Goal: Information Seeking & Learning: Learn about a topic

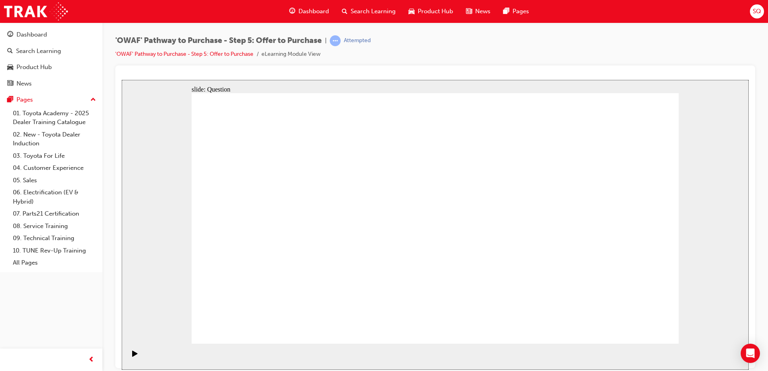
radio input "false"
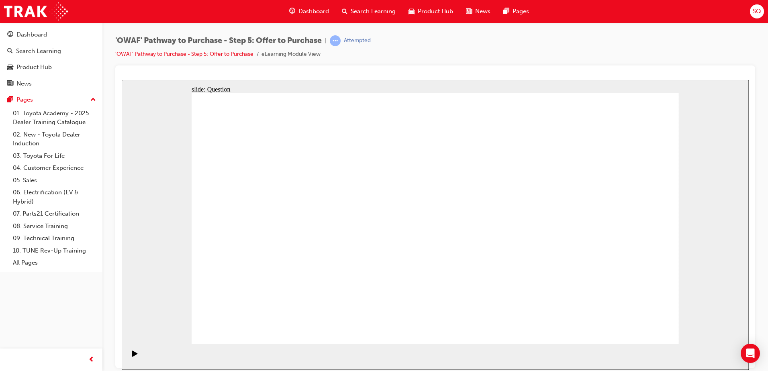
radio input "true"
drag, startPoint x: 457, startPoint y: 269, endPoint x: 450, endPoint y: 264, distance: 8.6
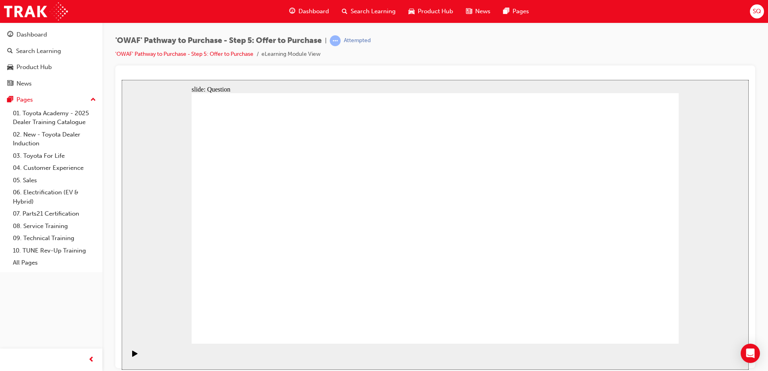
radio input "true"
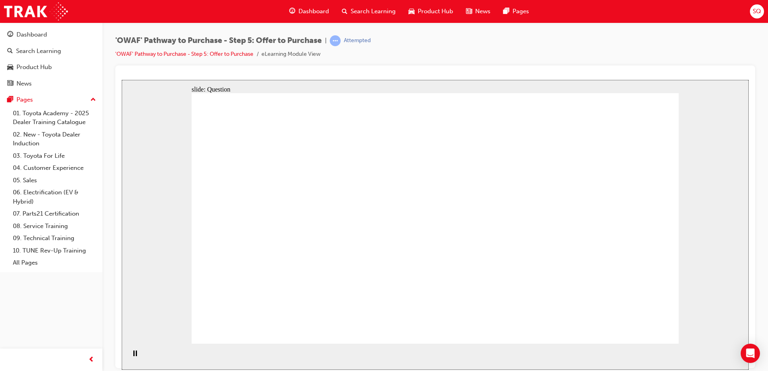
radio input "true"
drag, startPoint x: 628, startPoint y: 207, endPoint x: 300, endPoint y: 266, distance: 334.0
drag, startPoint x: 560, startPoint y: 201, endPoint x: 412, endPoint y: 270, distance: 163.0
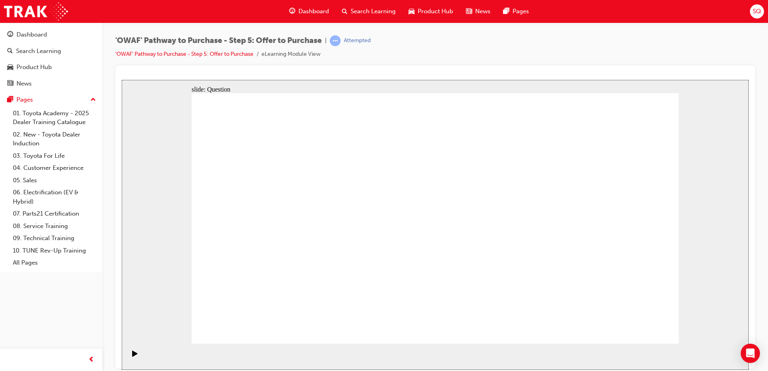
drag, startPoint x: 264, startPoint y: 209, endPoint x: 607, endPoint y: 274, distance: 349.6
drag, startPoint x: 410, startPoint y: 203, endPoint x: 501, endPoint y: 270, distance: 113.6
drag, startPoint x: 260, startPoint y: 205, endPoint x: 495, endPoint y: 272, distance: 244.7
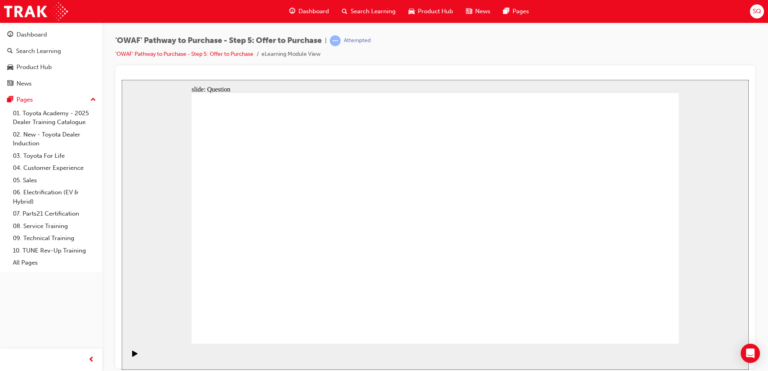
drag, startPoint x: 401, startPoint y: 205, endPoint x: 614, endPoint y: 293, distance: 230.7
drag, startPoint x: 532, startPoint y: 286, endPoint x: 305, endPoint y: 258, distance: 228.3
drag, startPoint x: 536, startPoint y: 245, endPoint x: 426, endPoint y: 242, distance: 111.0
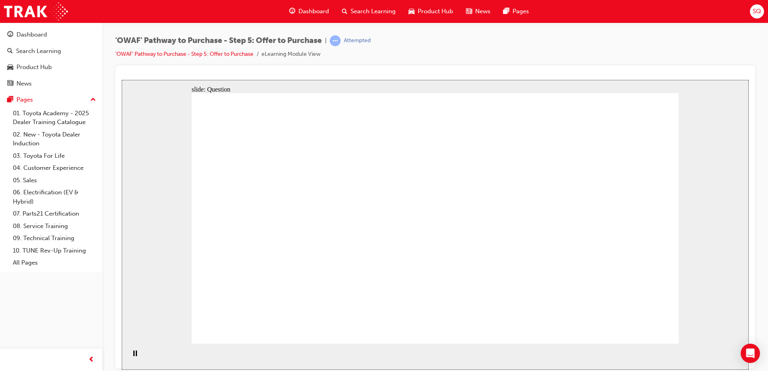
drag, startPoint x: 533, startPoint y: 200, endPoint x: 299, endPoint y: 229, distance: 235.7
drag, startPoint x: 597, startPoint y: 196, endPoint x: 276, endPoint y: 227, distance: 322.1
drag, startPoint x: 610, startPoint y: 237, endPoint x: 485, endPoint y: 241, distance: 125.4
drag, startPoint x: 630, startPoint y: 283, endPoint x: 426, endPoint y: 258, distance: 206.0
drag, startPoint x: 436, startPoint y: 233, endPoint x: 424, endPoint y: 229, distance: 12.5
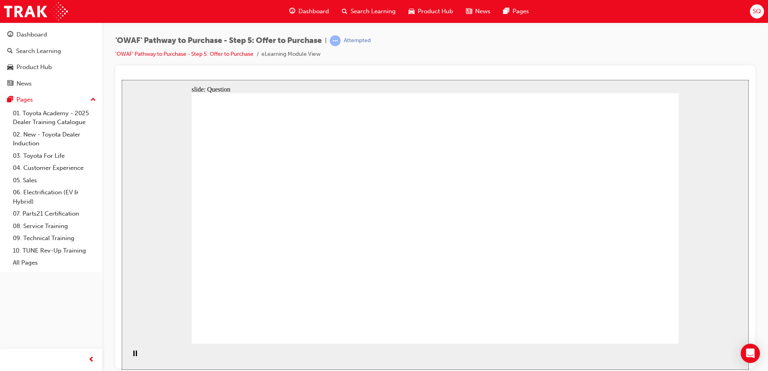
checkbox input "true"
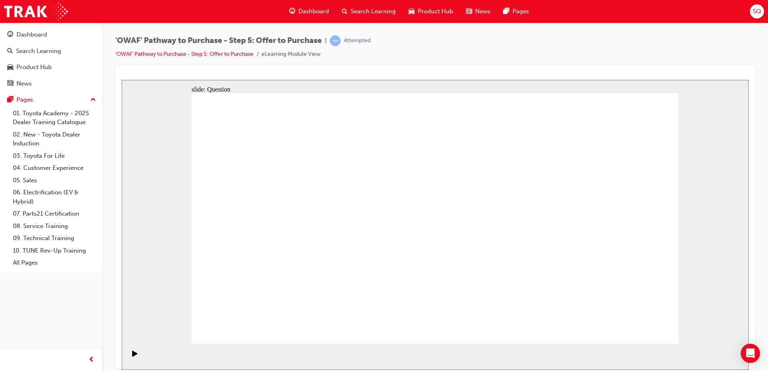
checkbox input "true"
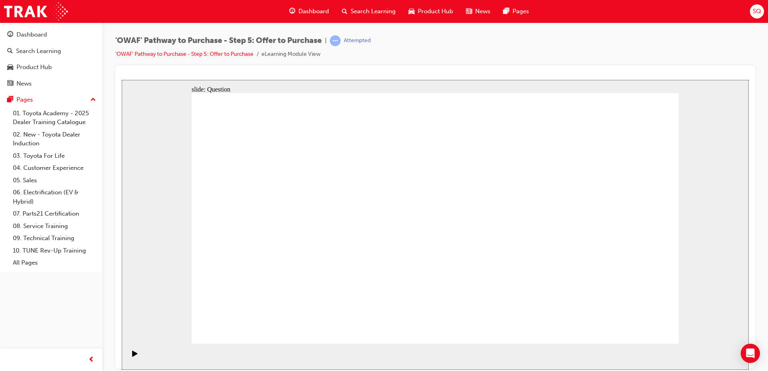
checkbox input "false"
radio input "true"
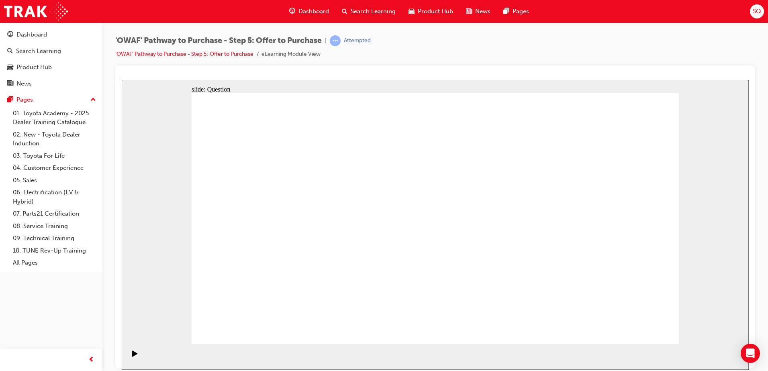
radio input "true"
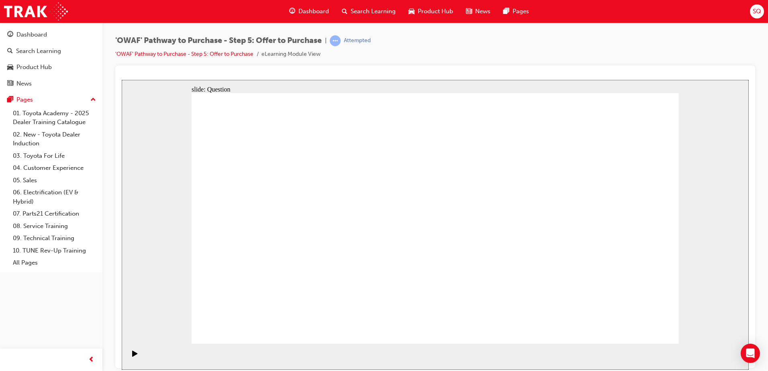
radio input "true"
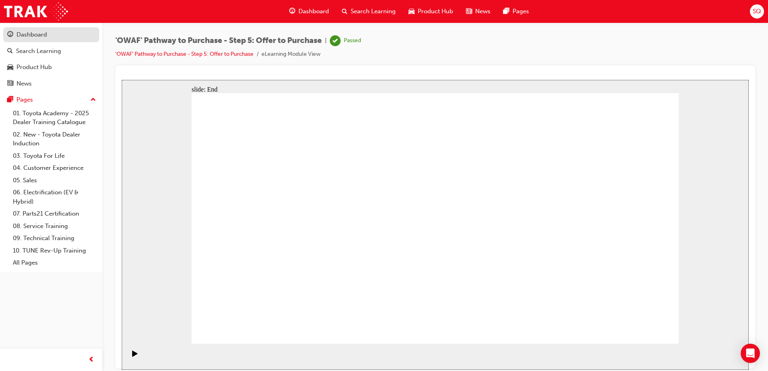
click at [40, 32] on div "Dashboard" at bounding box center [31, 34] width 31 height 9
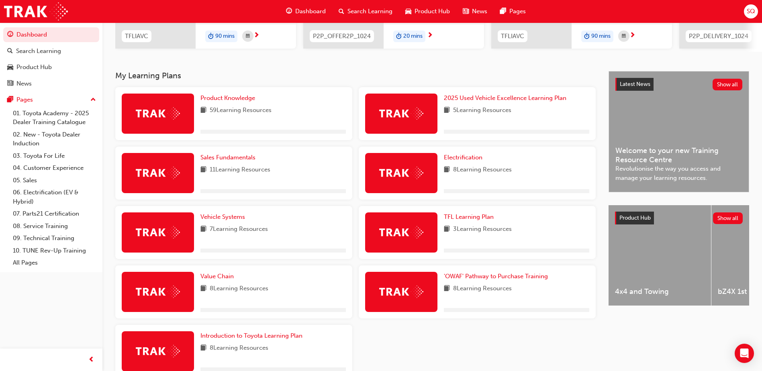
scroll to position [161, 0]
